Goal: Task Accomplishment & Management: Complete application form

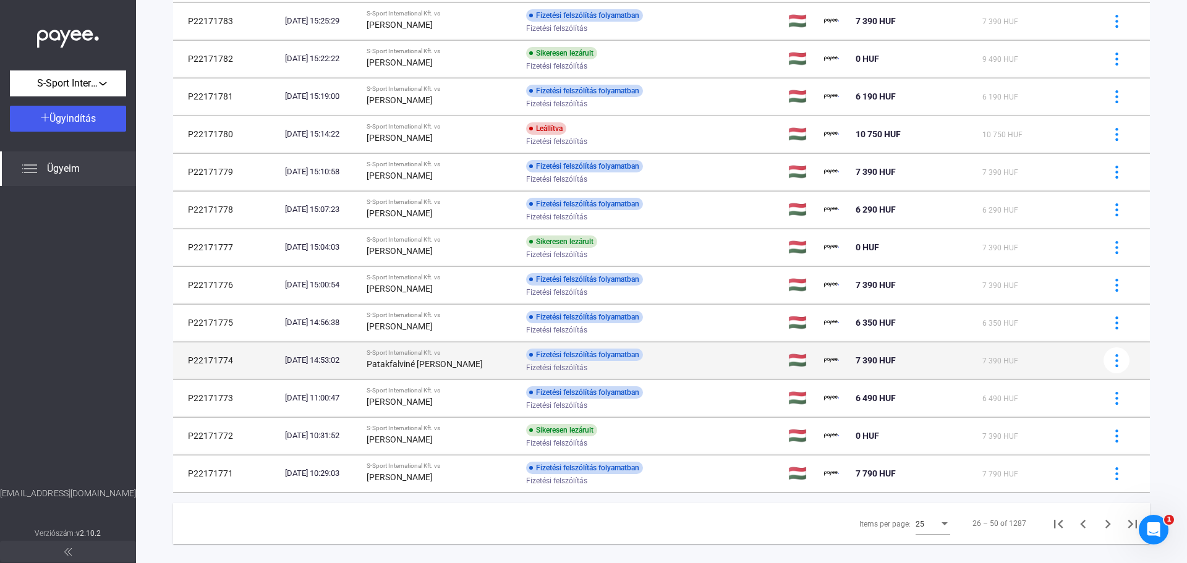
scroll to position [612, 0]
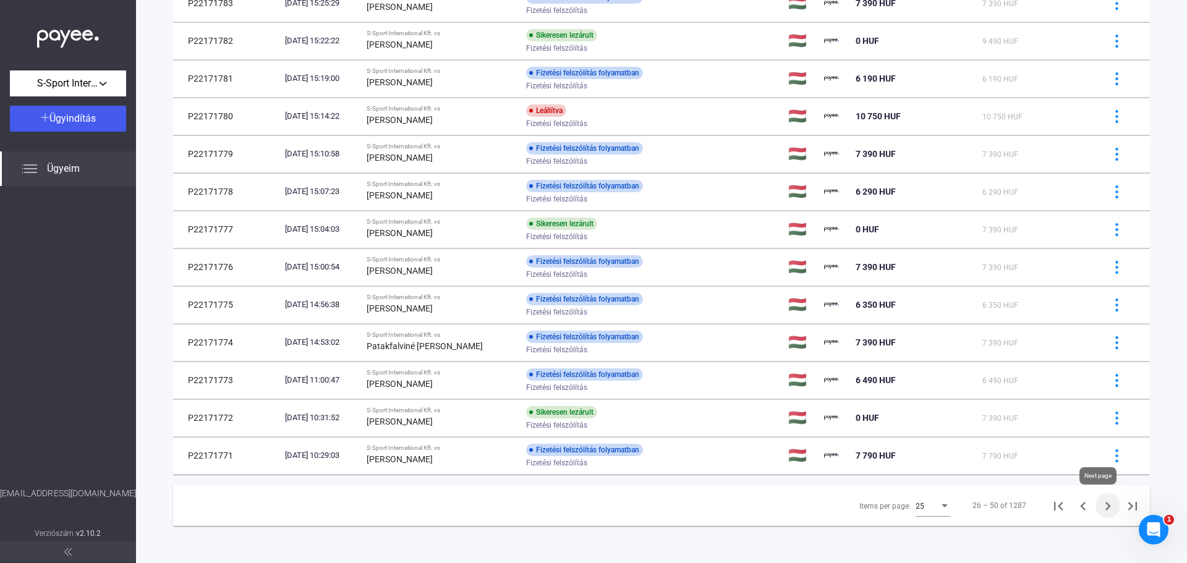
click at [1099, 505] on icon "Next page" at bounding box center [1107, 506] width 17 height 17
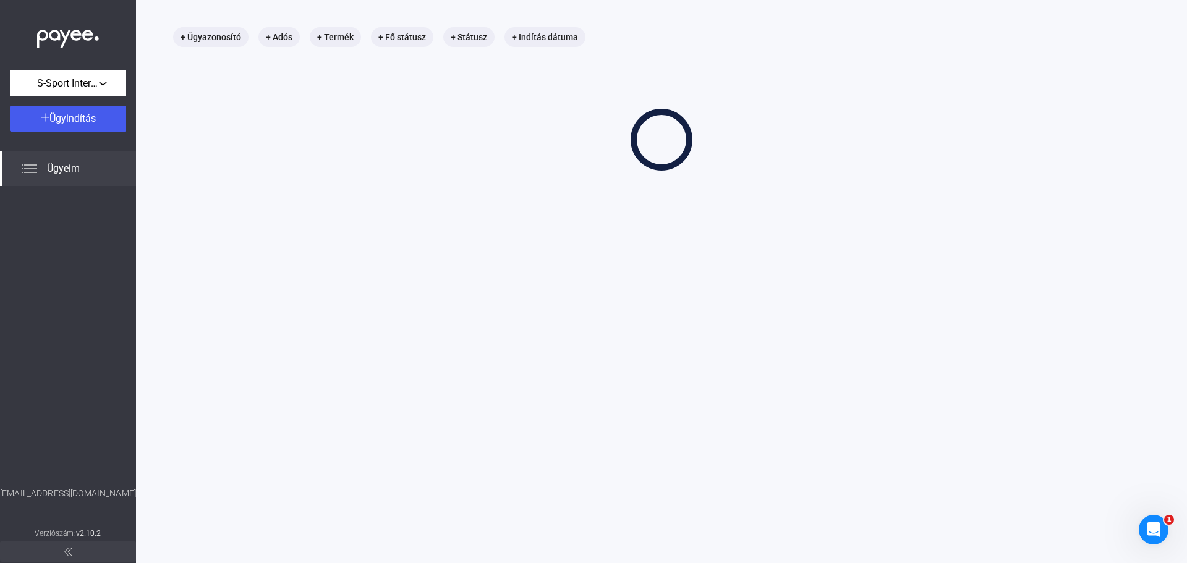
scroll to position [59, 0]
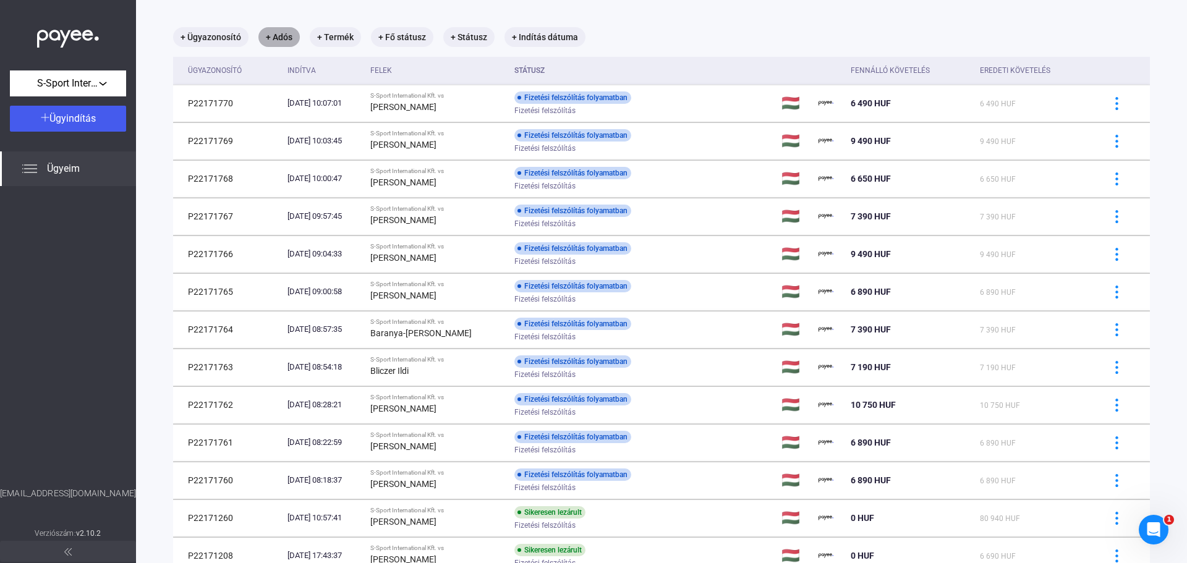
click at [280, 45] on mat-chip "+ Adós" at bounding box center [278, 37] width 41 height 20
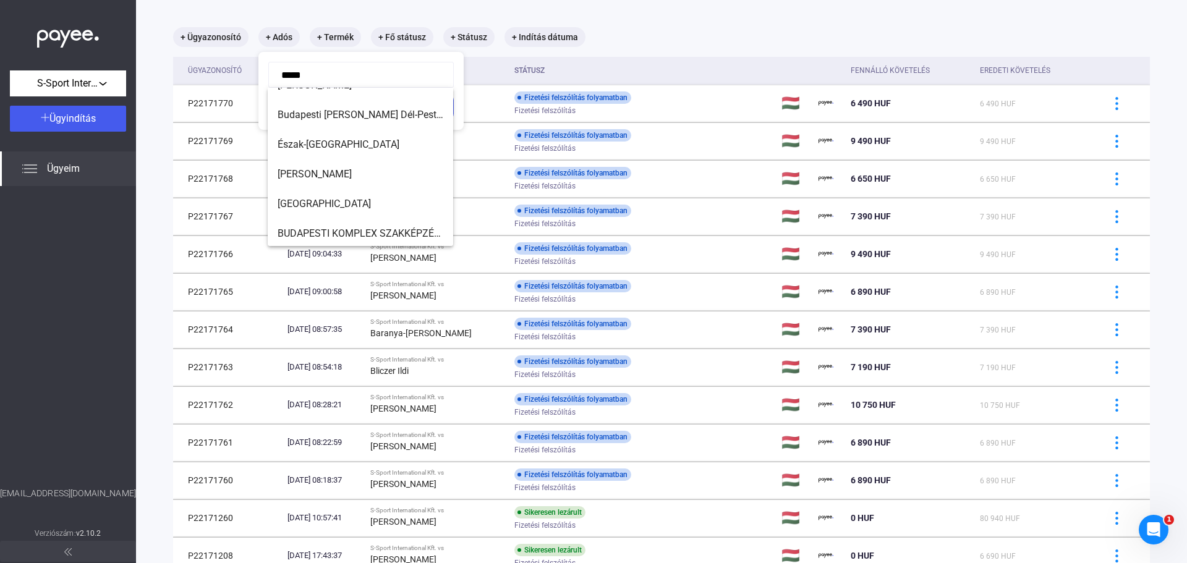
scroll to position [0, 0]
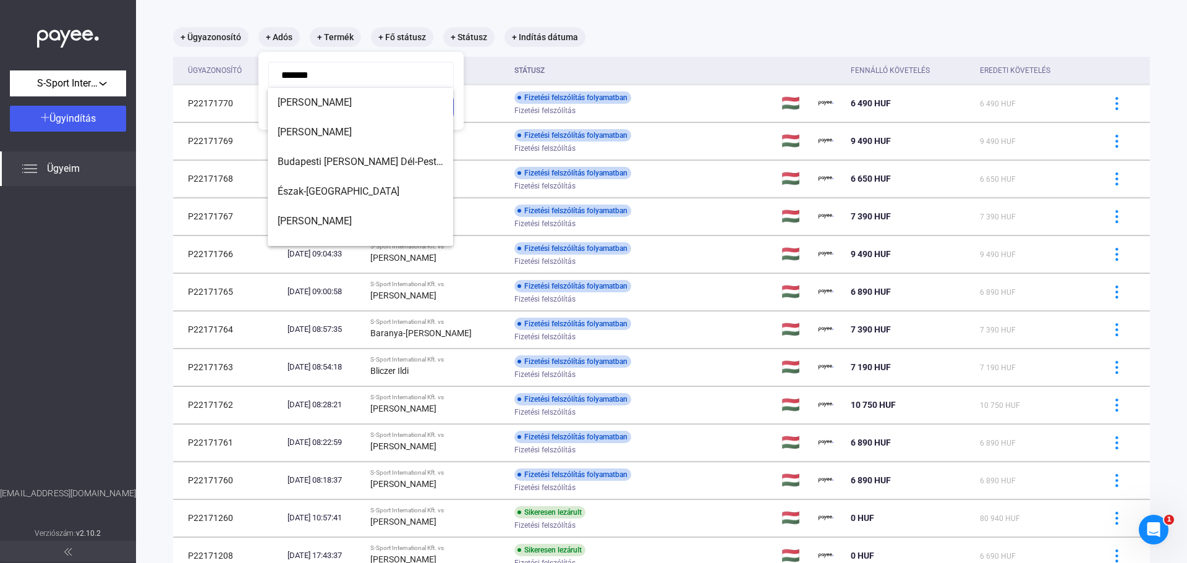
type input "********"
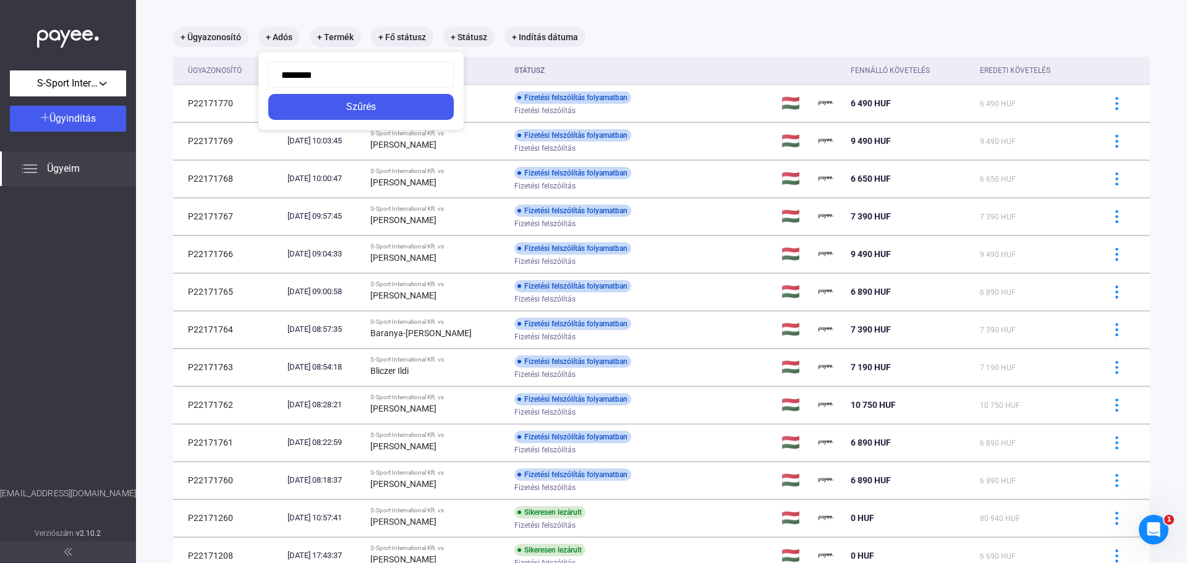
click at [330, 76] on input "********" at bounding box center [361, 75] width 186 height 26
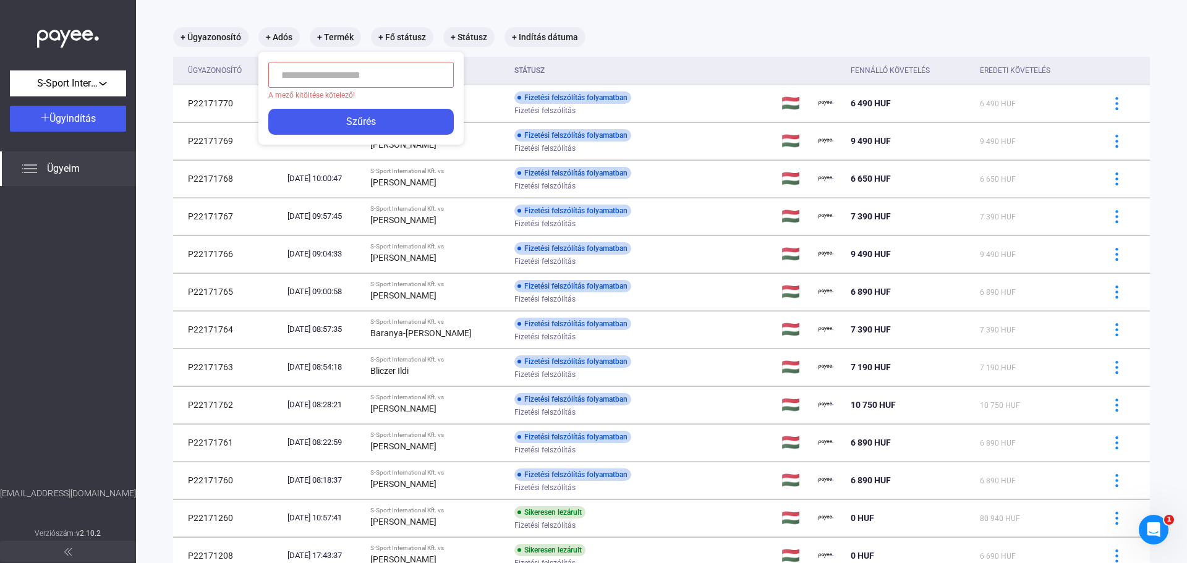
click at [158, 77] on div at bounding box center [593, 281] width 1187 height 563
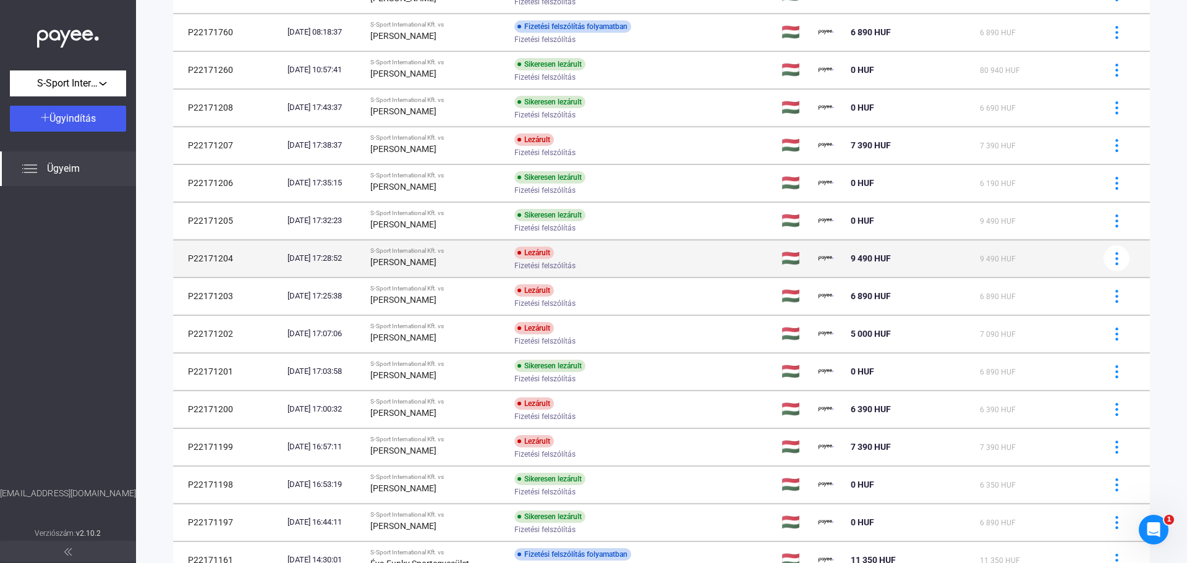
scroll to position [612, 0]
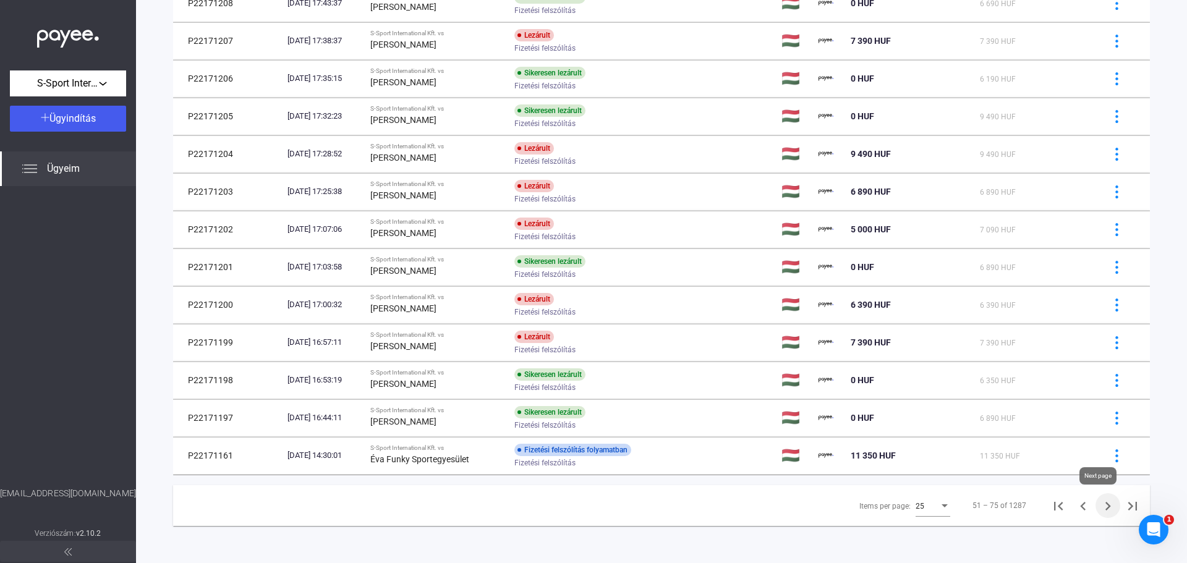
click at [1106, 506] on icon "Next page" at bounding box center [1109, 506] width 6 height 9
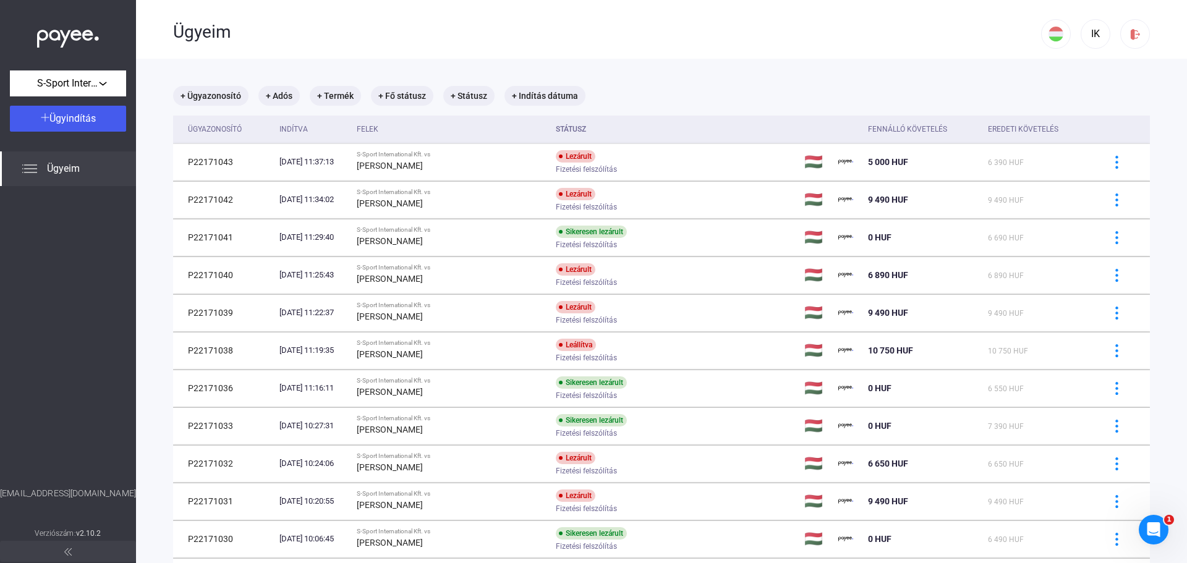
click at [85, 33] on img at bounding box center [68, 35] width 62 height 25
click at [80, 117] on span "Ügyindítás" at bounding box center [72, 119] width 46 height 12
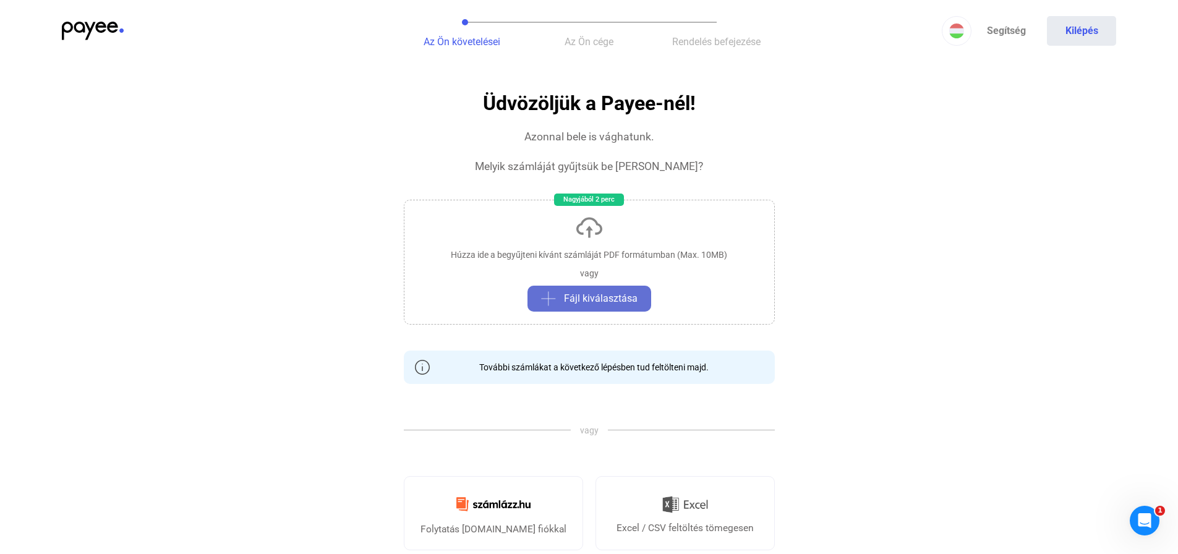
click at [559, 288] on button "Fájl kiválasztása" at bounding box center [589, 299] width 124 height 26
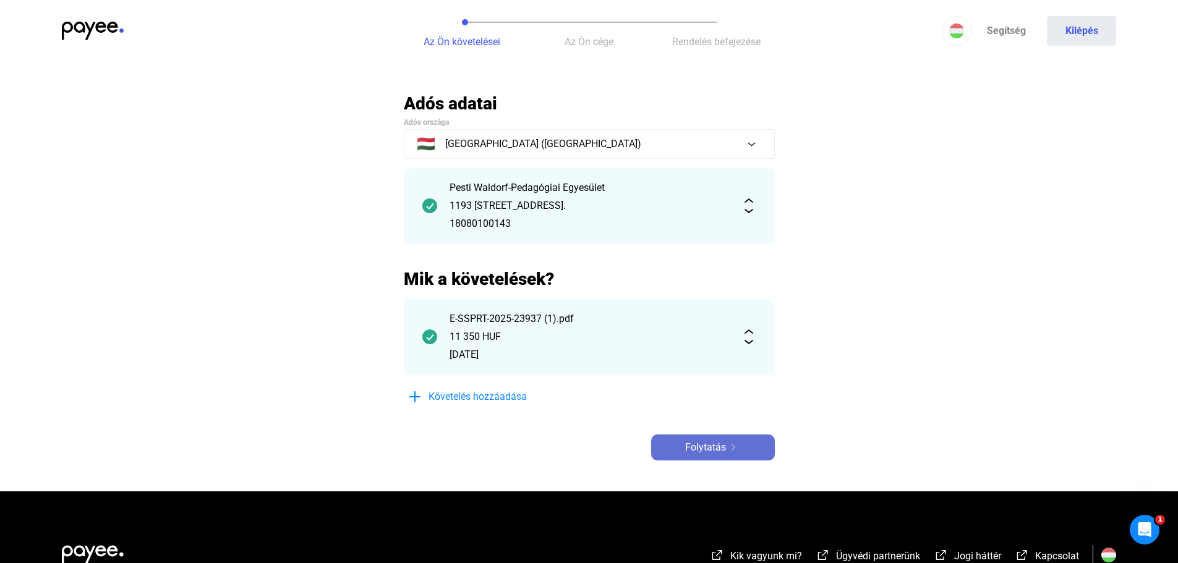
click at [703, 442] on span "Folytatás" at bounding box center [705, 447] width 41 height 15
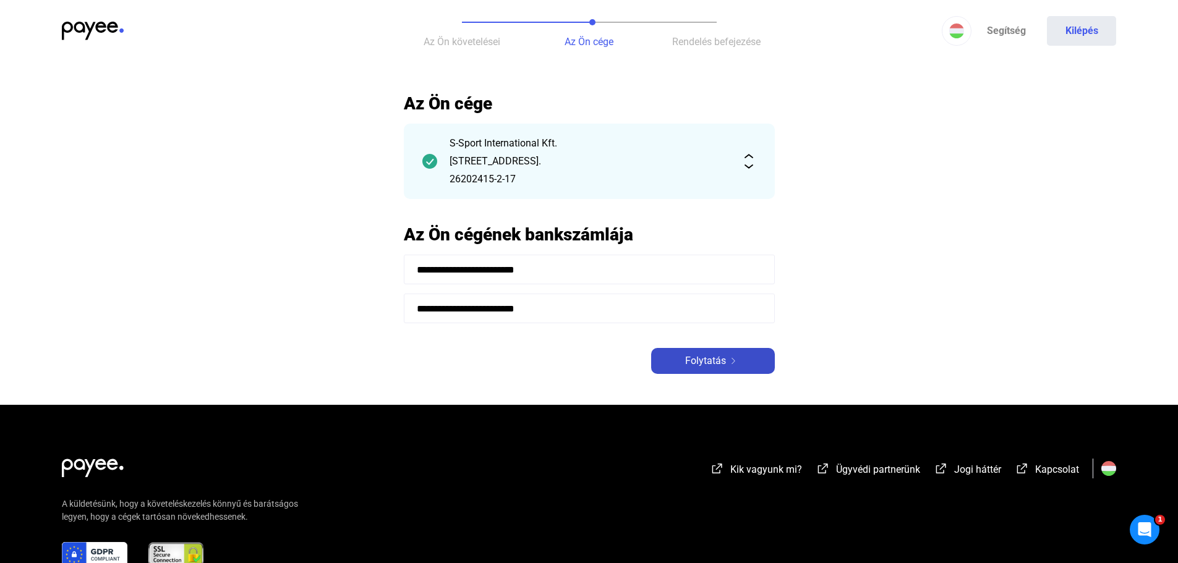
click at [689, 362] on span "Folytatás" at bounding box center [705, 361] width 41 height 15
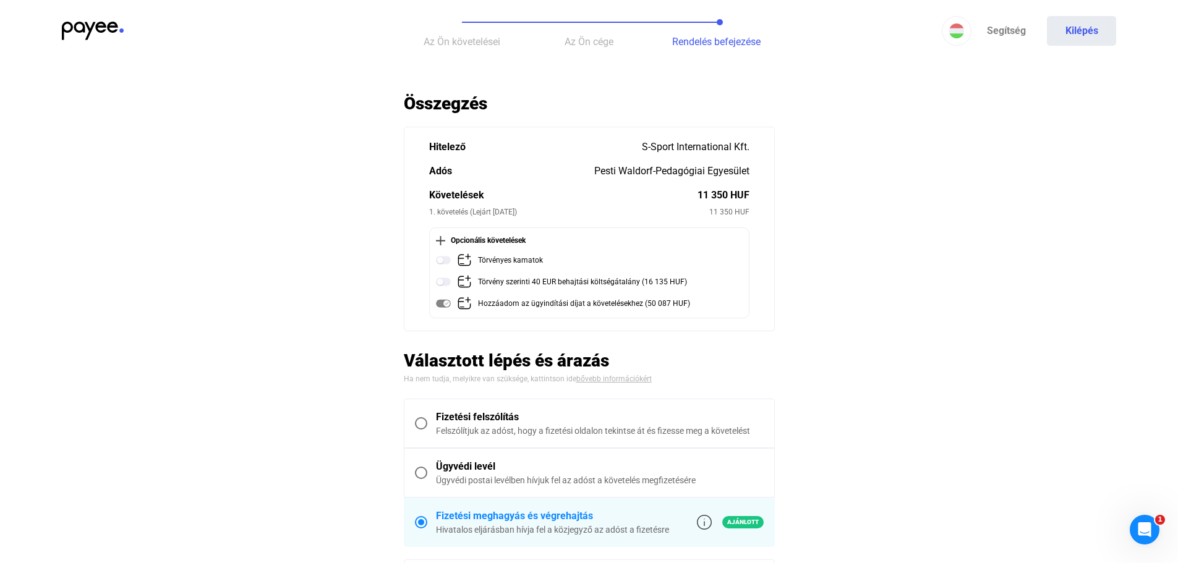
click at [495, 419] on div "Fizetési felszólítás" at bounding box center [600, 417] width 328 height 15
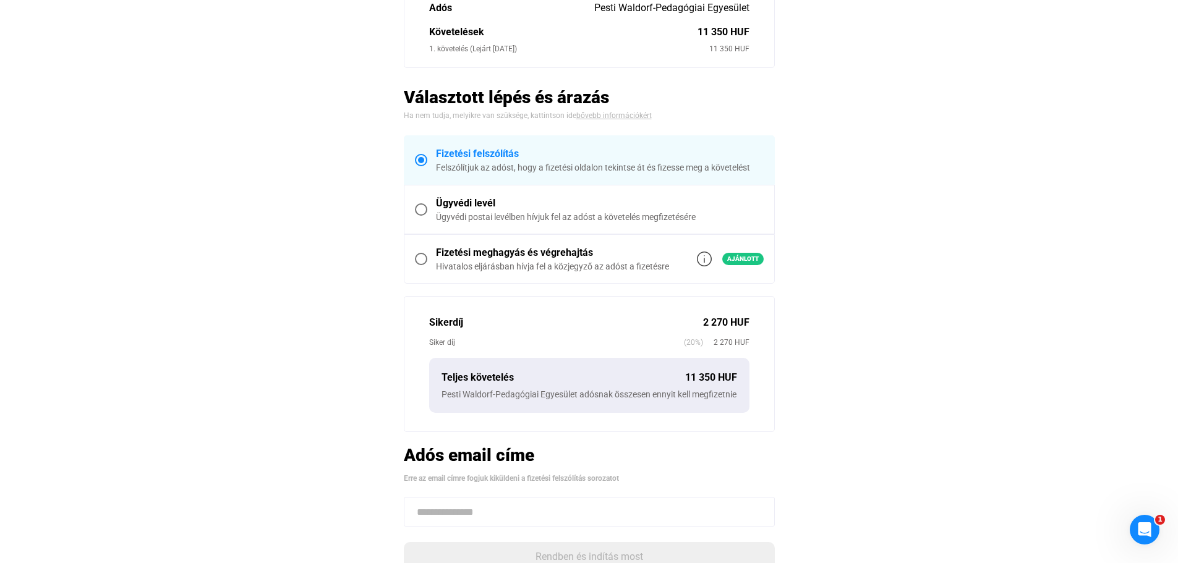
scroll to position [247, 0]
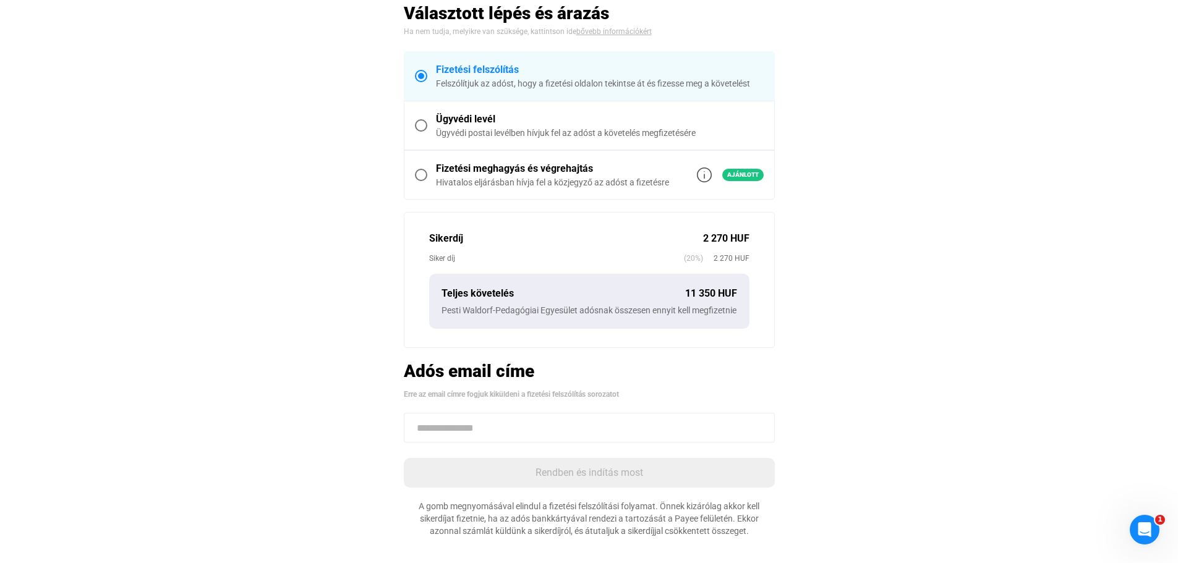
click at [498, 443] on input at bounding box center [589, 428] width 371 height 30
paste input "**********"
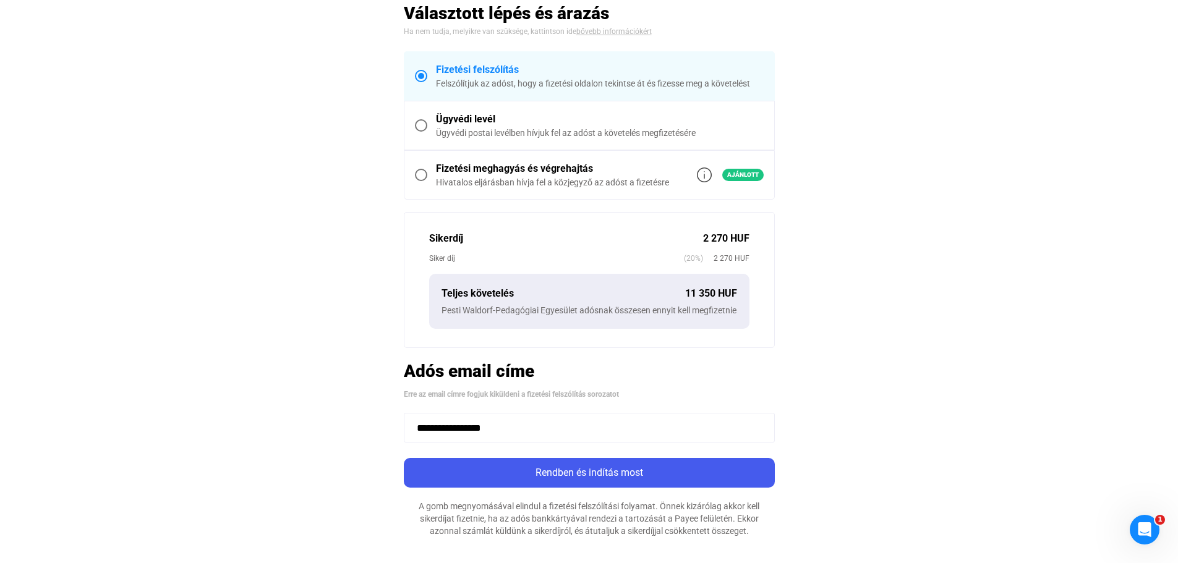
type input "**********"
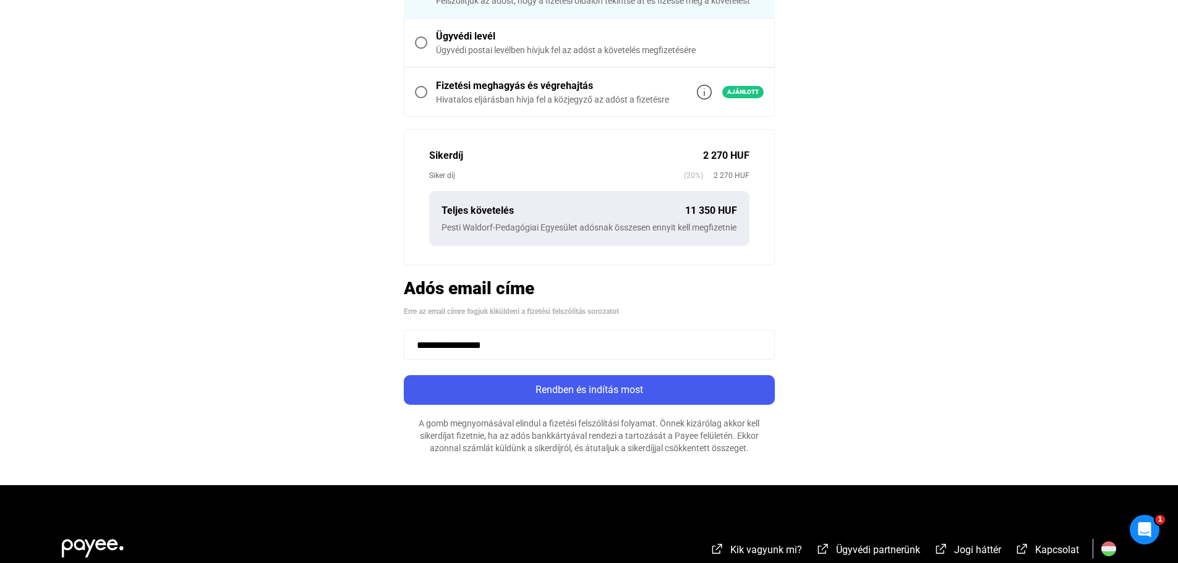
scroll to position [371, 0]
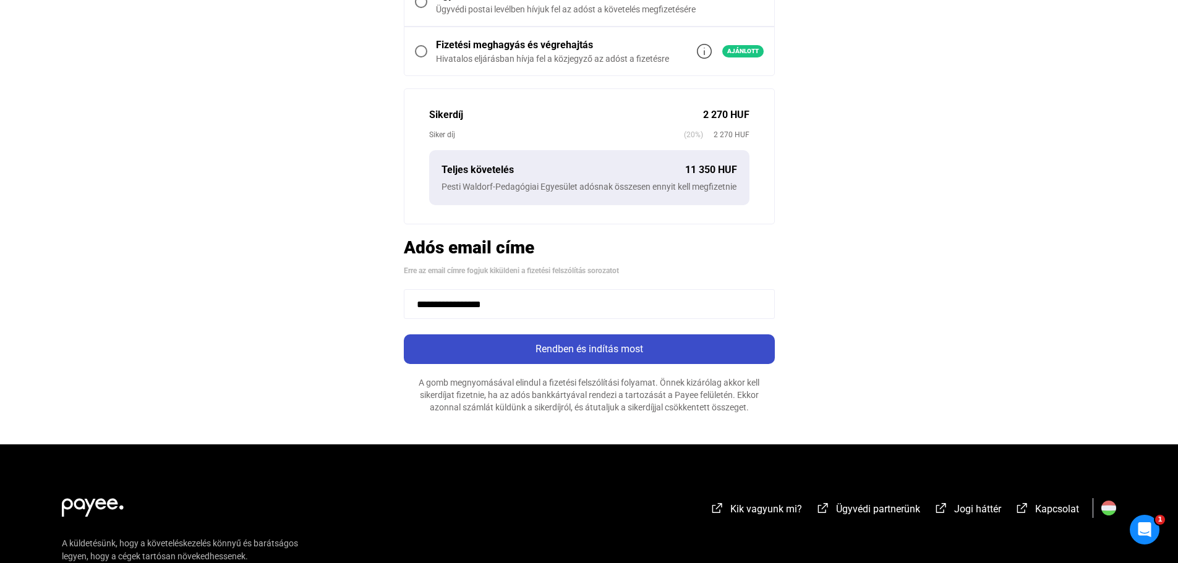
click at [503, 357] on div "Rendben és indítás most" at bounding box center [590, 349] width 364 height 15
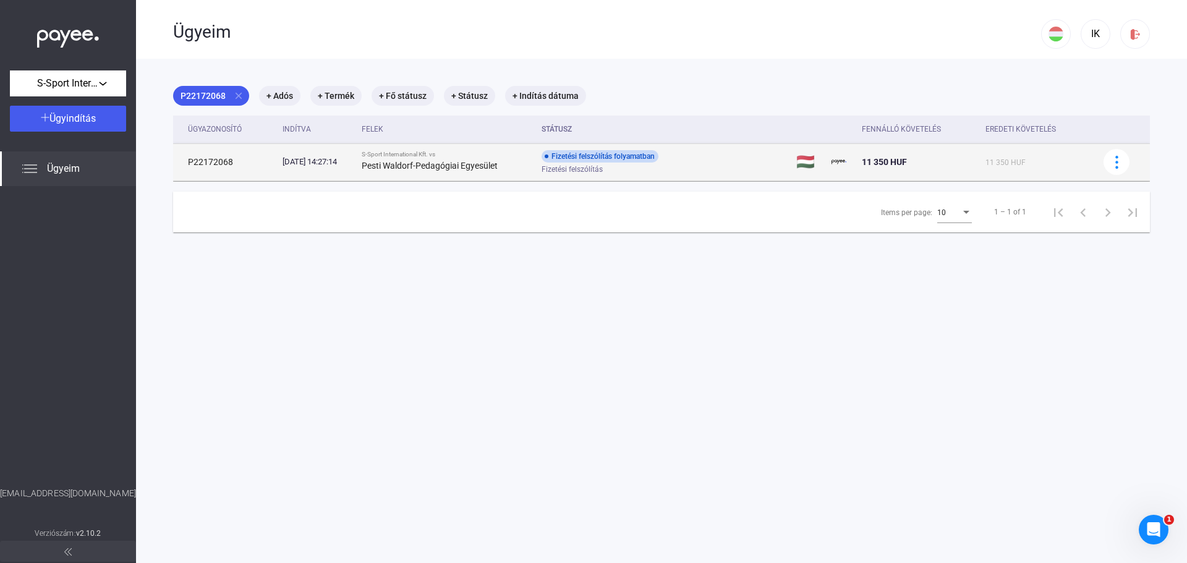
click at [300, 166] on div "[DATE] 14:27:14" at bounding box center [317, 162] width 69 height 12
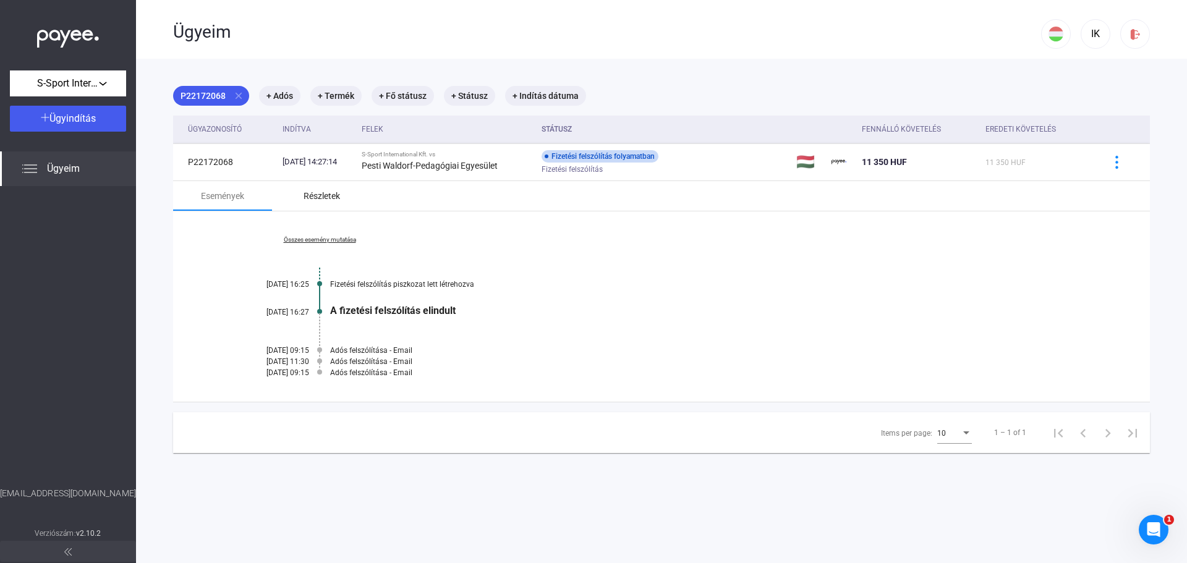
click at [314, 198] on div "Részletek" at bounding box center [322, 196] width 36 height 15
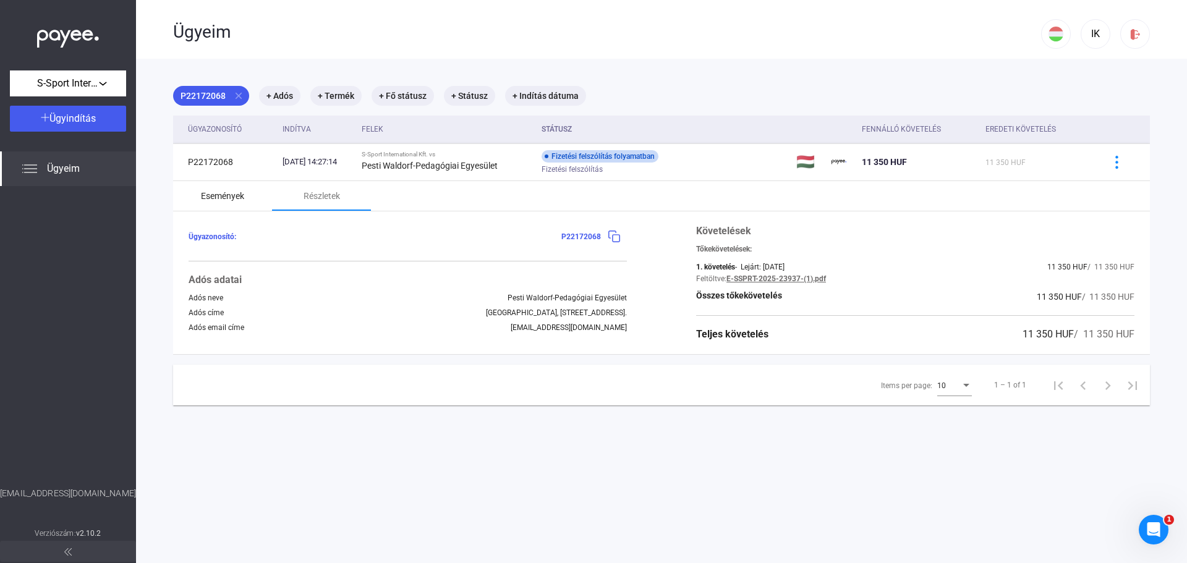
click at [226, 199] on div "Események" at bounding box center [222, 196] width 43 height 15
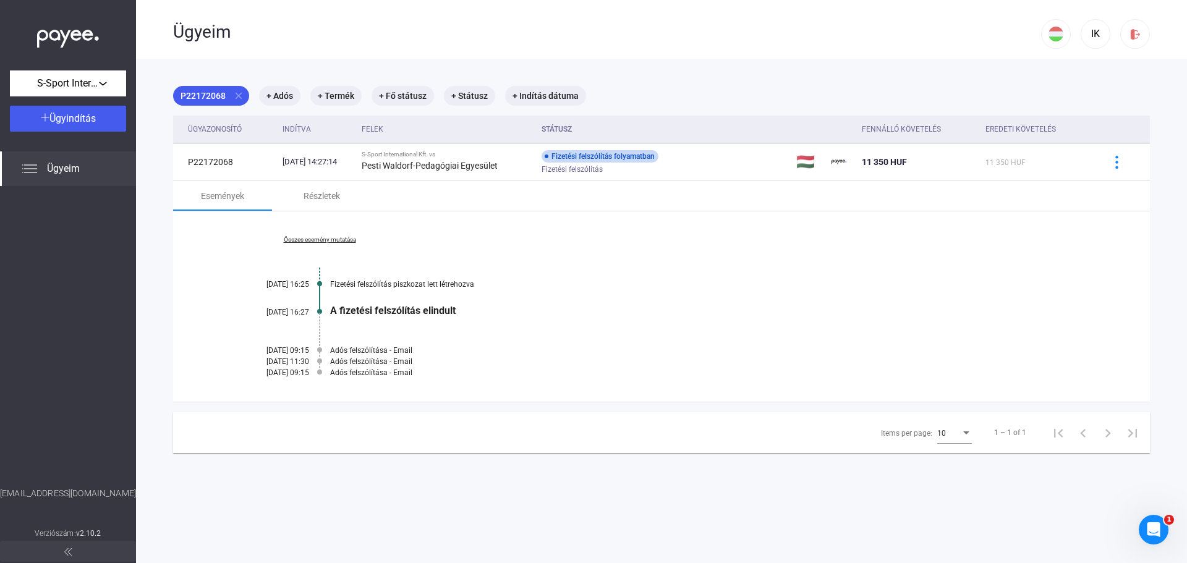
click at [331, 242] on link "Összes esemény mutatása" at bounding box center [319, 239] width 169 height 7
